Goal: Find specific page/section: Find specific page/section

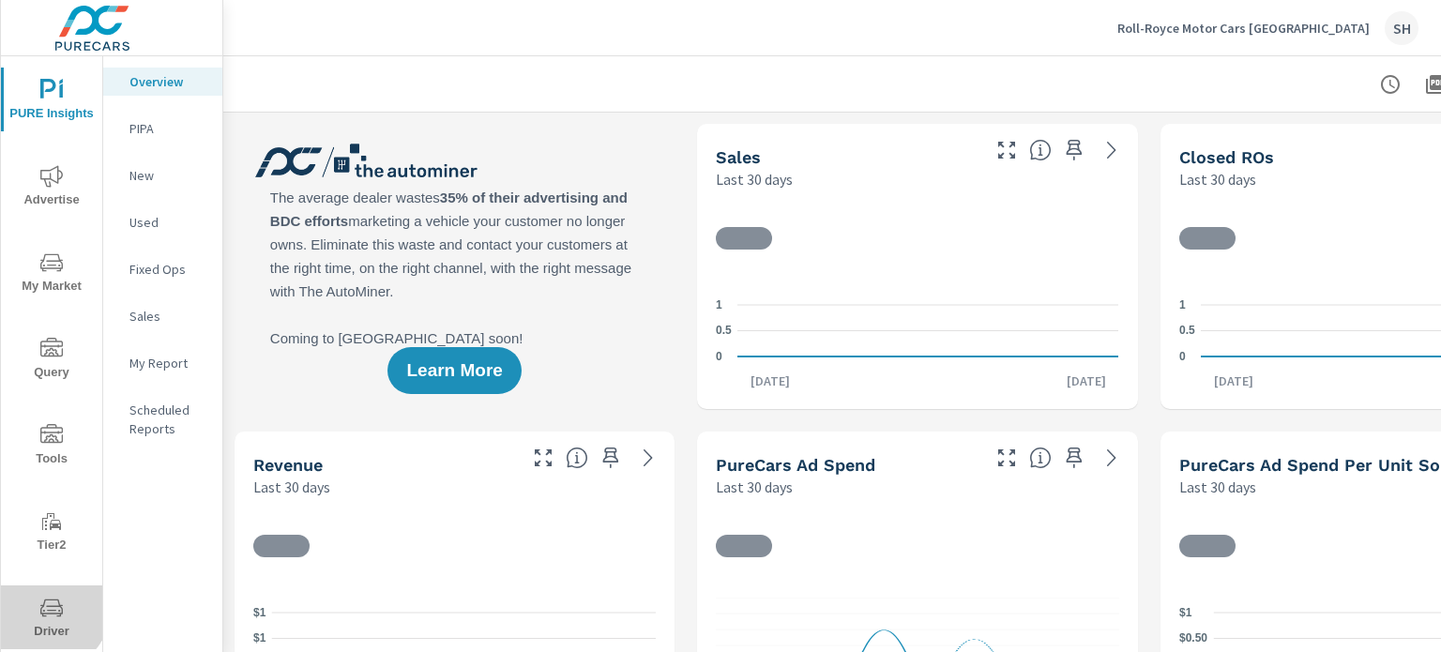
click at [34, 600] on span "Driver" at bounding box center [52, 620] width 90 height 46
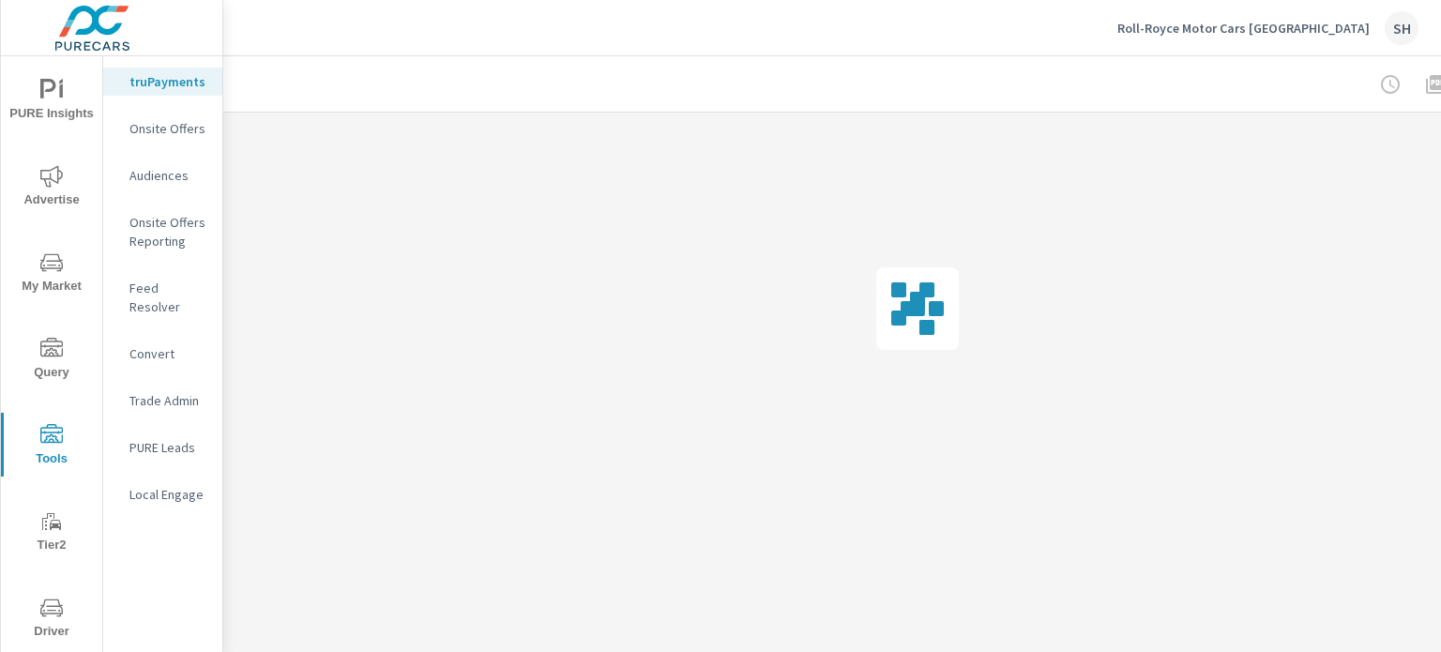
click at [183, 274] on div "Feed Resolver" at bounding box center [162, 297] width 119 height 47
